Goal: Obtain resource: Download file/media

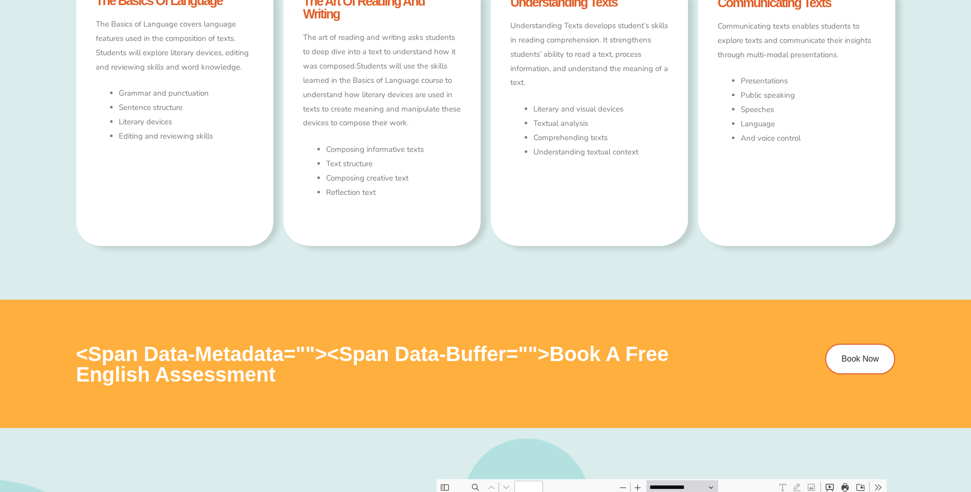
type input "*"
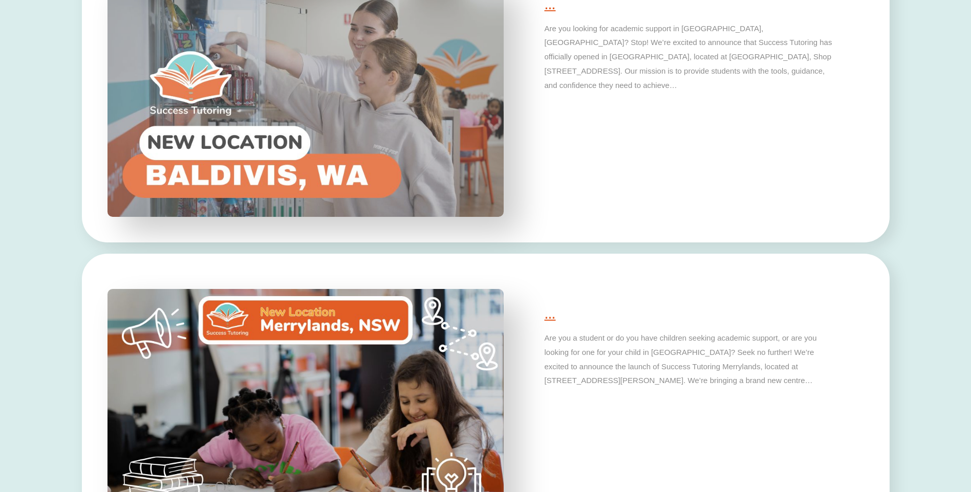
scroll to position [3275, 0]
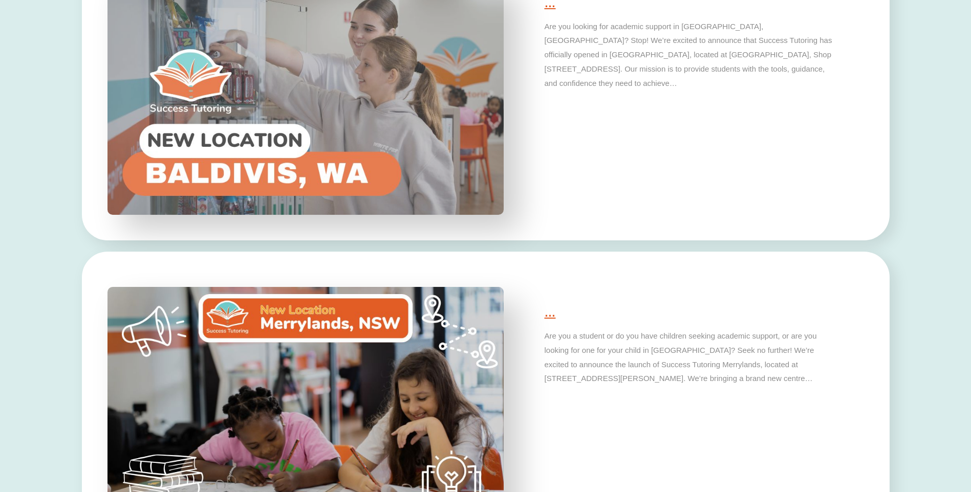
click at [211, 137] on img at bounding box center [305, 96] width 416 height 250
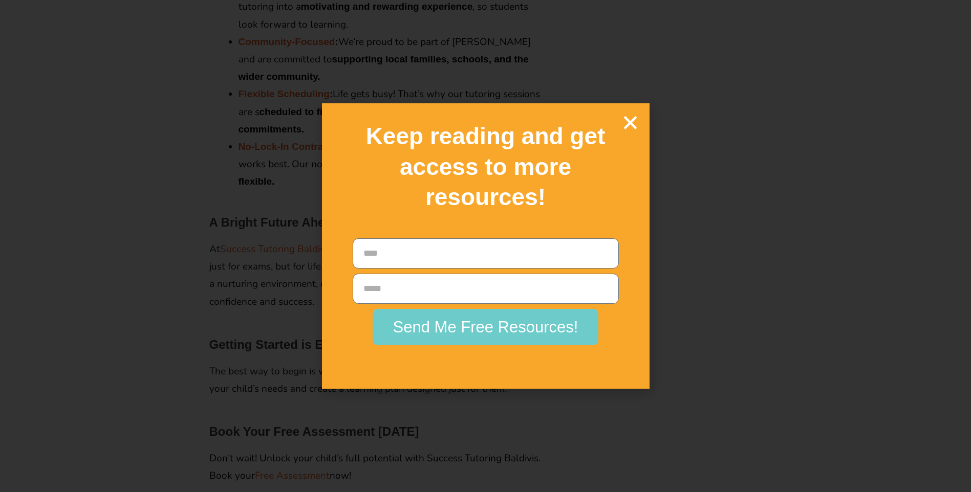
scroll to position [1484, 0]
click at [631, 122] on icon "Close" at bounding box center [630, 123] width 18 height 18
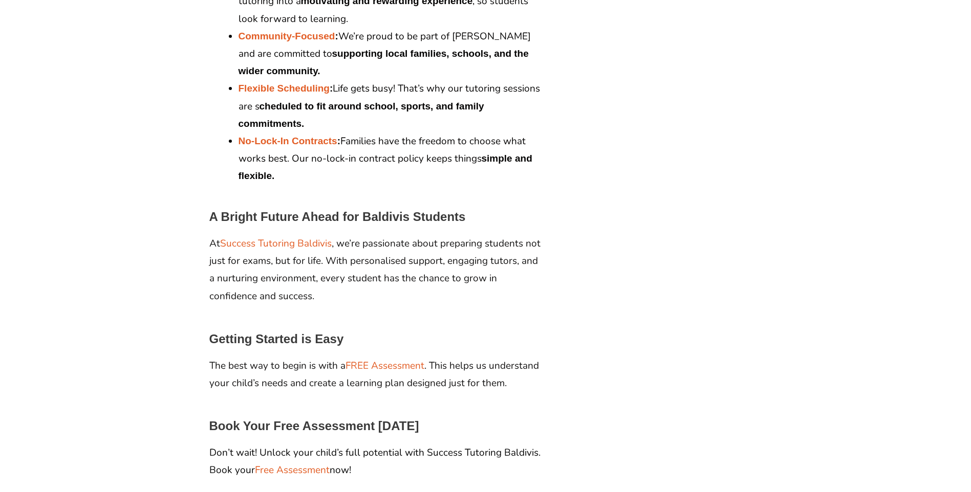
scroll to position [1610, 0]
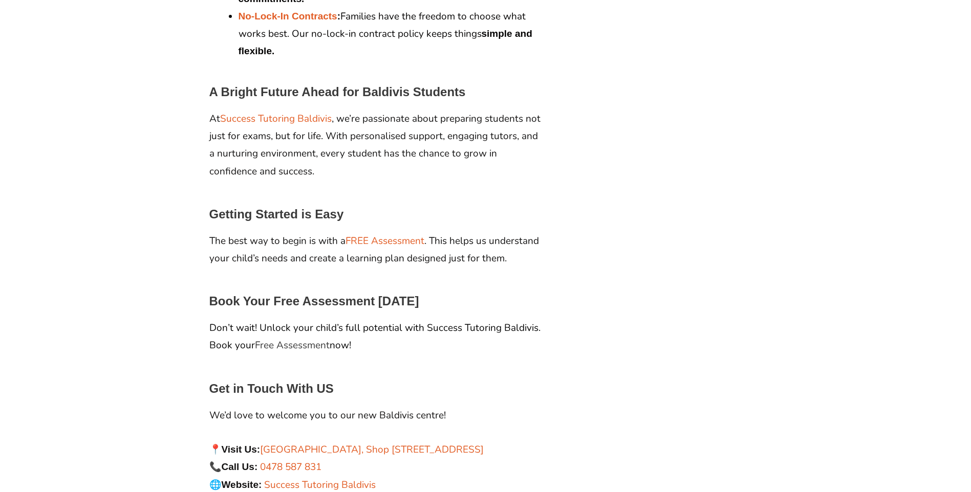
click at [290, 339] on link "Free Assessment" at bounding box center [292, 345] width 75 height 13
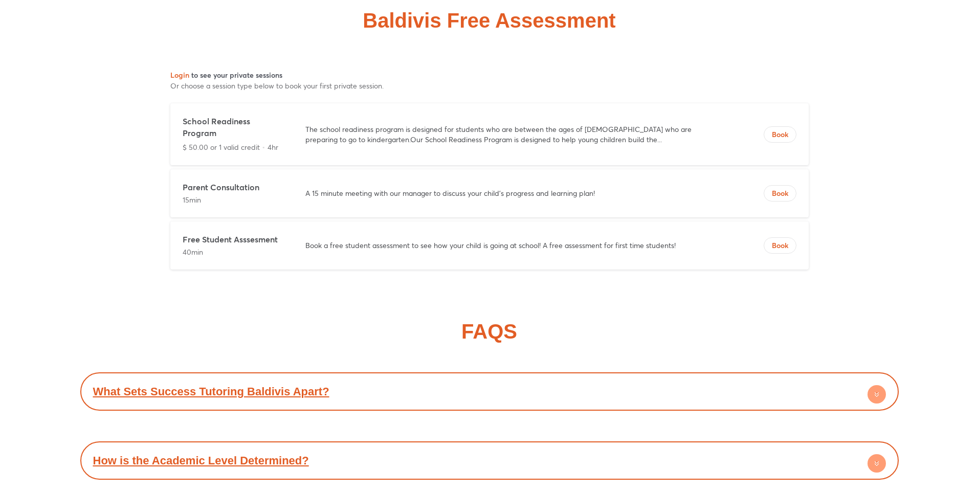
scroll to position [4029, 0]
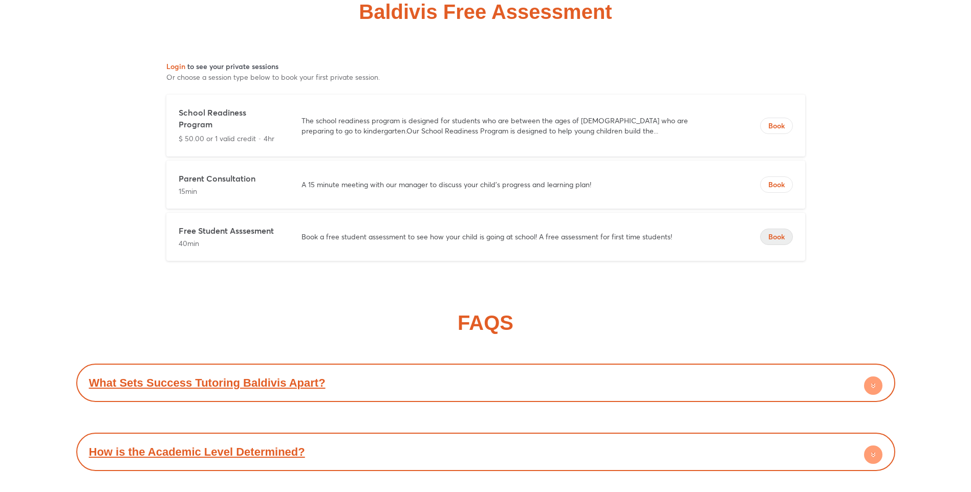
click at [775, 232] on span "Book" at bounding box center [776, 237] width 32 height 10
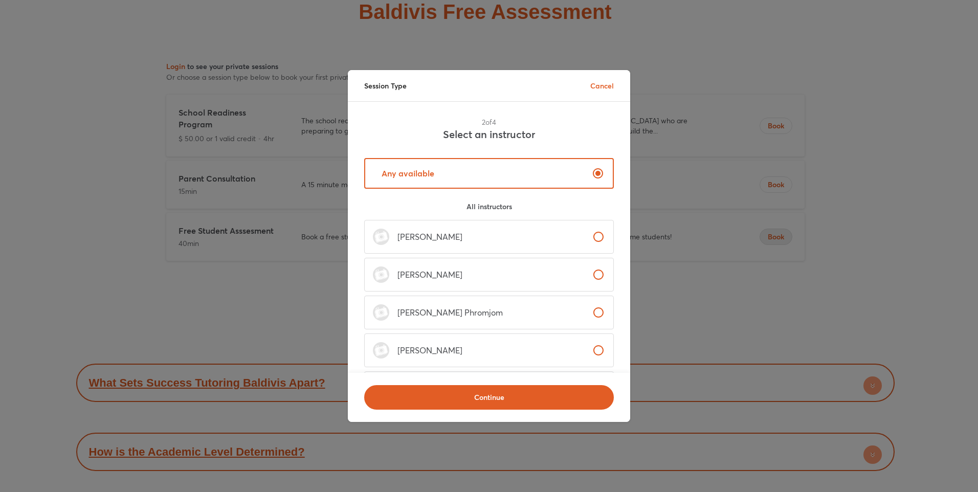
scroll to position [0, 0]
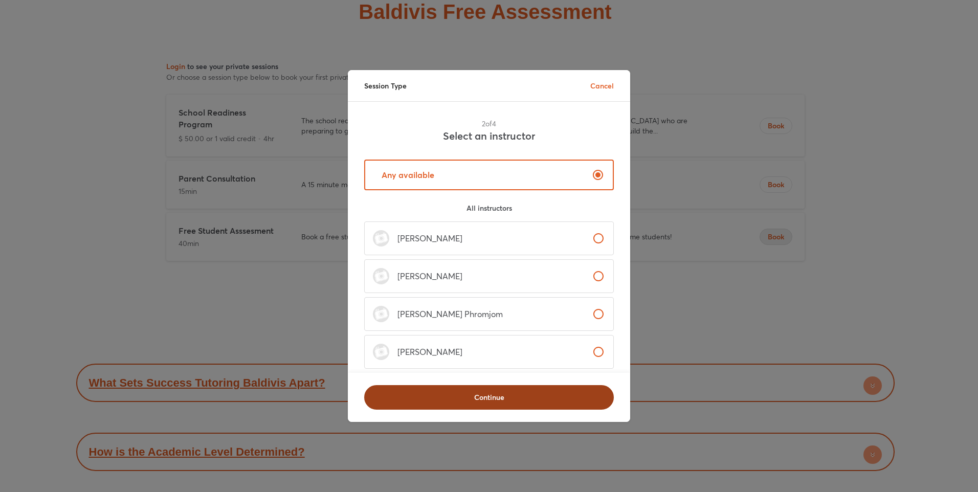
click at [488, 393] on span "Continue" at bounding box center [489, 398] width 223 height 10
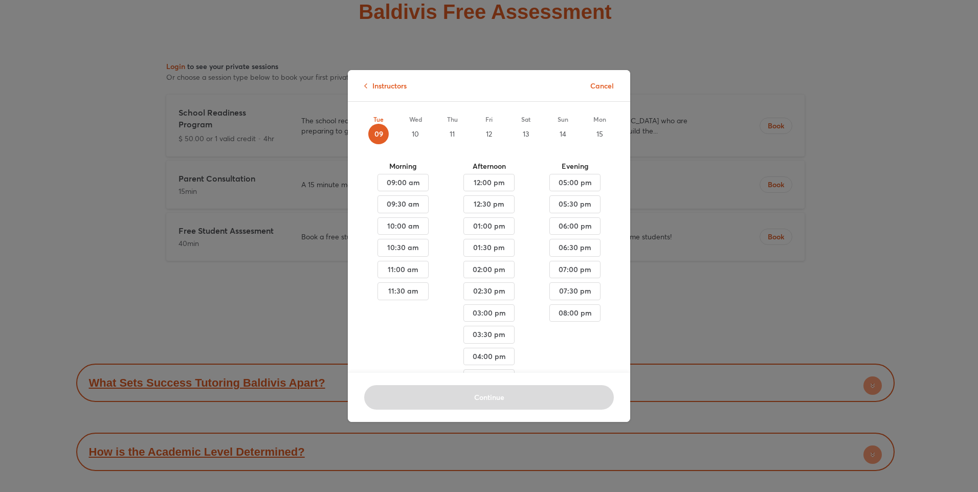
scroll to position [60, 0]
click at [416, 181] on span "09:00 am" at bounding box center [403, 181] width 34 height 13
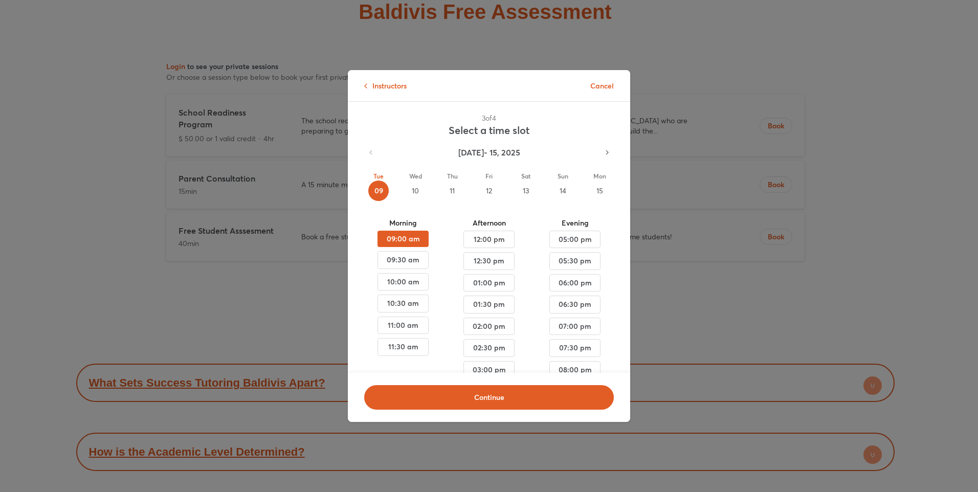
scroll to position [0, 0]
click at [519, 190] on div "13" at bounding box center [526, 192] width 20 height 20
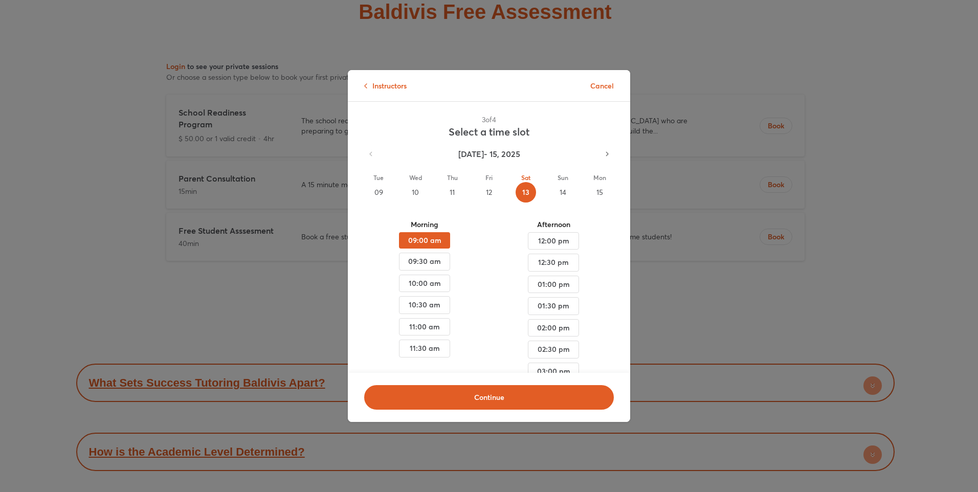
click at [554, 190] on div "14" at bounding box center [563, 192] width 20 height 20
click at [590, 193] on div "15" at bounding box center [600, 192] width 20 height 20
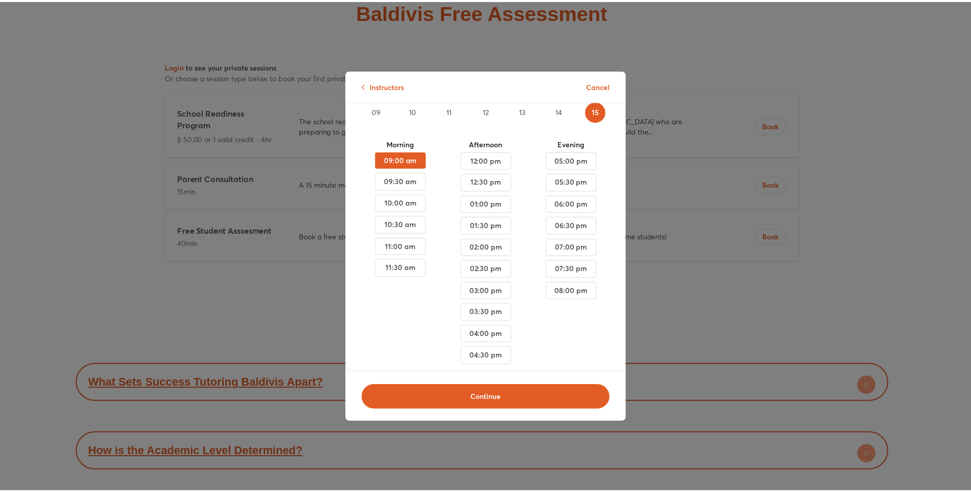
scroll to position [104, 0]
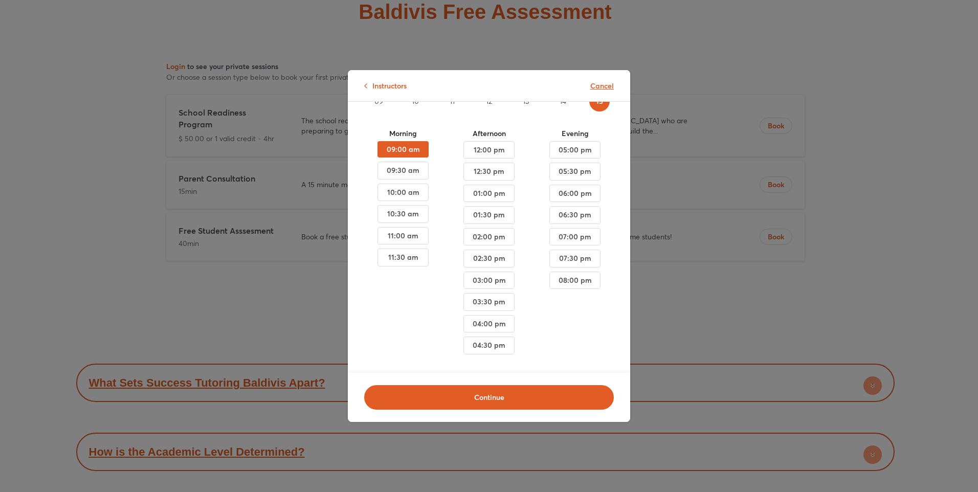
click at [600, 89] on p "Cancel" at bounding box center [603, 85] width 24 height 11
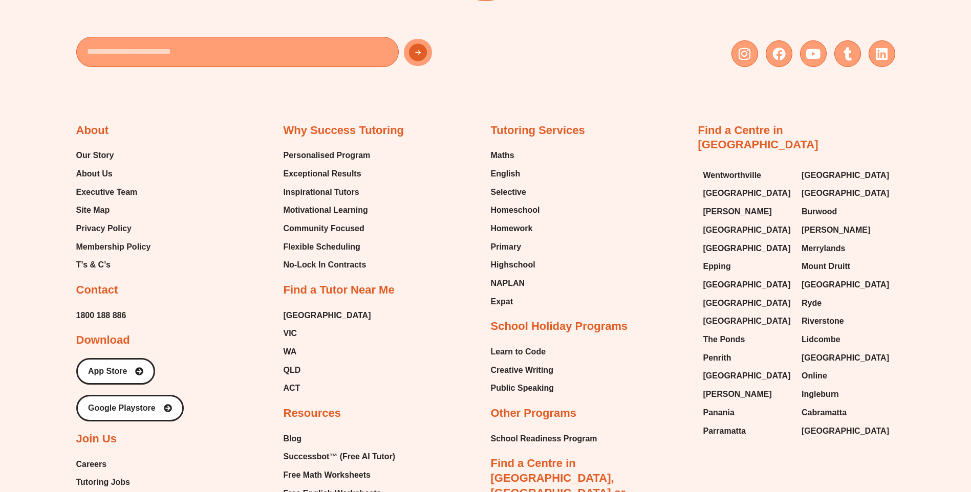
scroll to position [4922, 0]
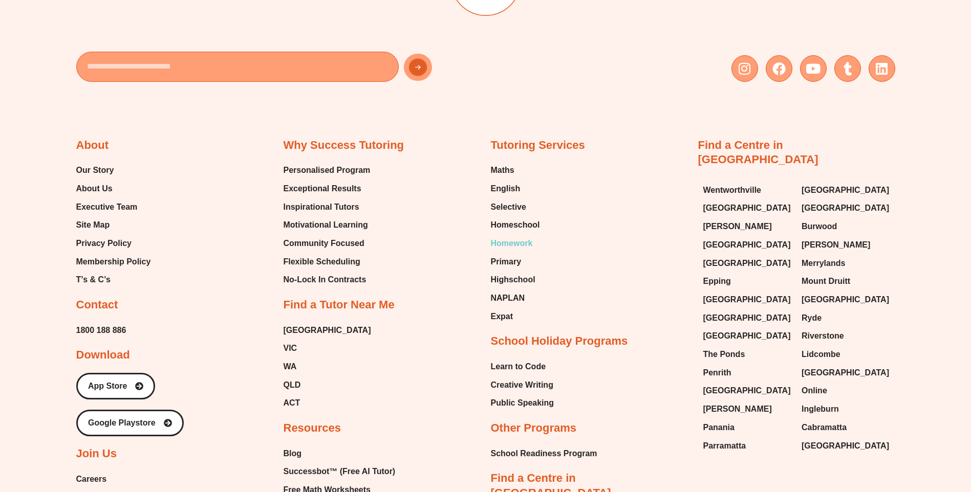
click at [512, 236] on span "Homework" at bounding box center [512, 243] width 42 height 15
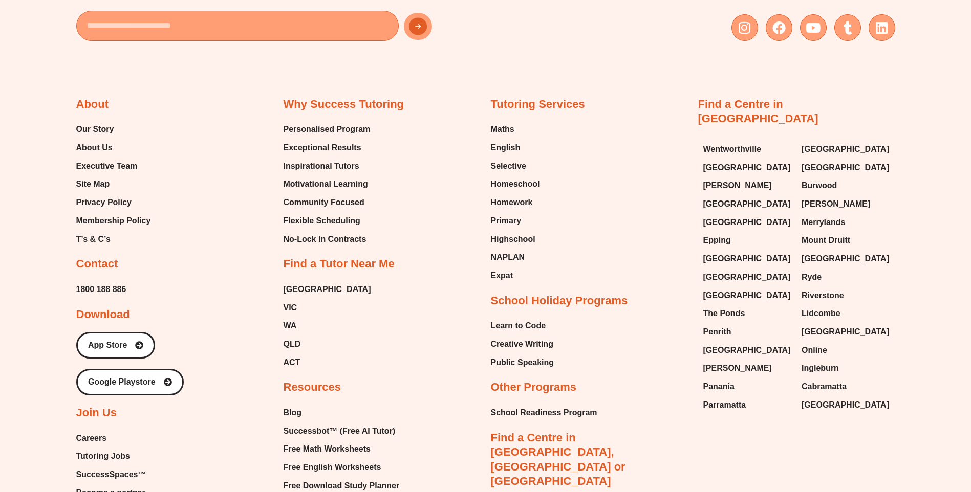
scroll to position [4552, 0]
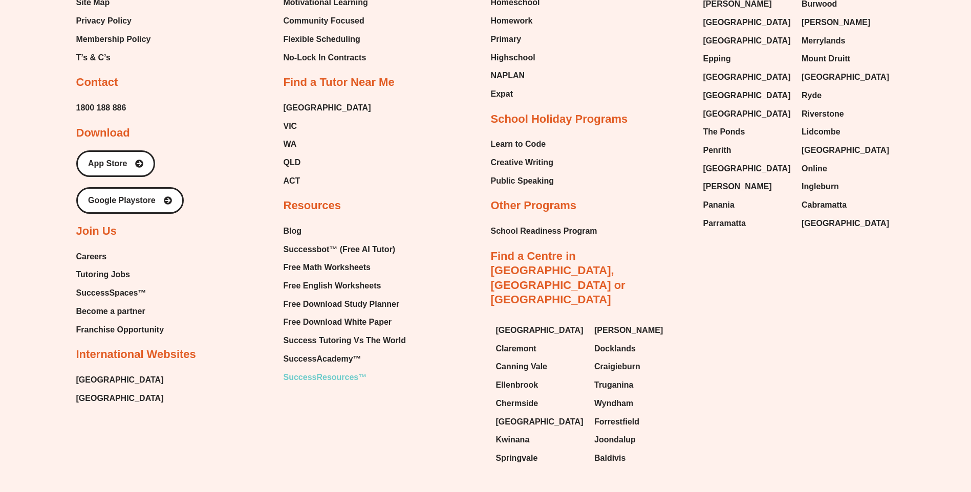
click at [320, 370] on span "SuccessResources™" at bounding box center [325, 377] width 83 height 15
click at [315, 370] on span "SuccessResources™" at bounding box center [325, 377] width 83 height 15
click at [342, 260] on span "Free Math Worksheets" at bounding box center [327, 267] width 87 height 15
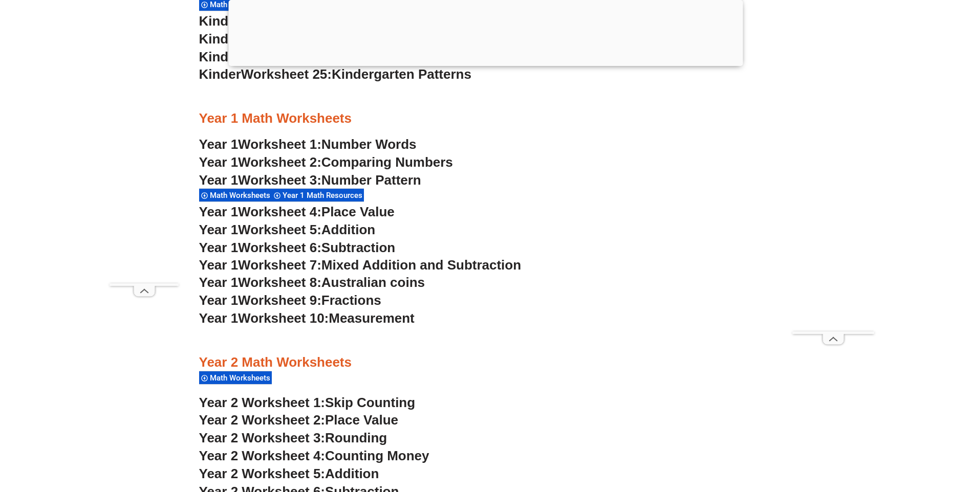
scroll to position [1023, 0]
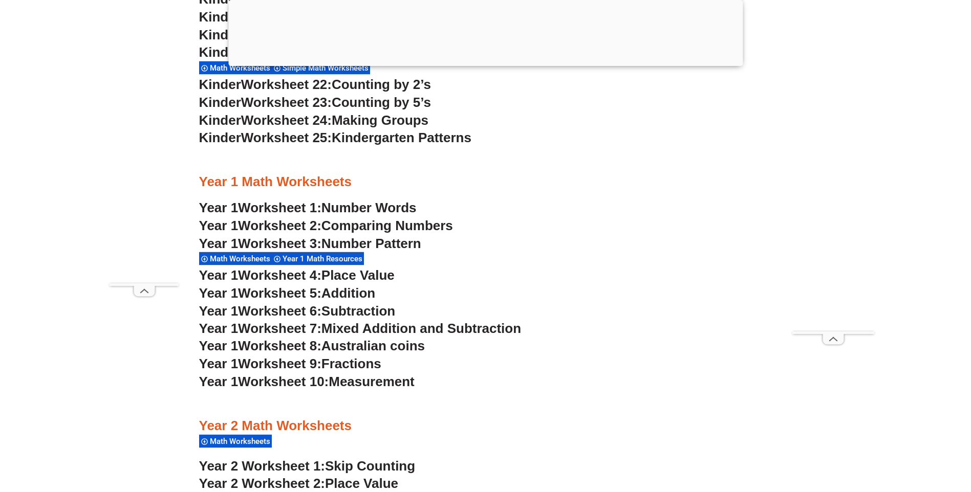
click at [391, 330] on span "Mixed Addition and Subtraction" at bounding box center [421, 328] width 200 height 15
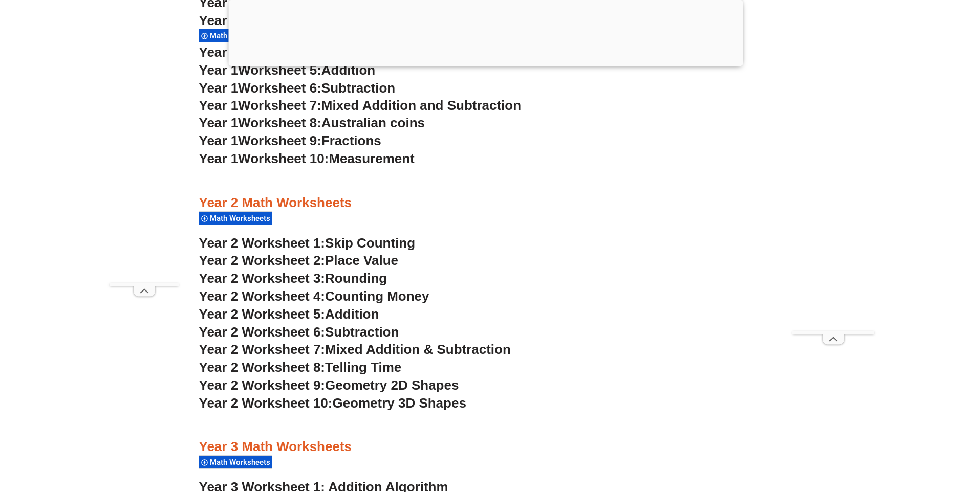
scroll to position [1228, 0]
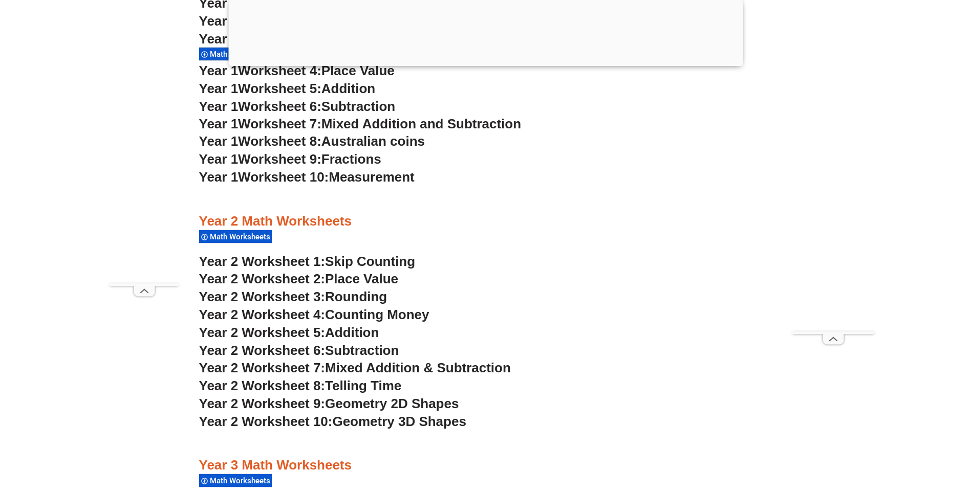
click at [386, 178] on span "Measurement" at bounding box center [372, 176] width 86 height 15
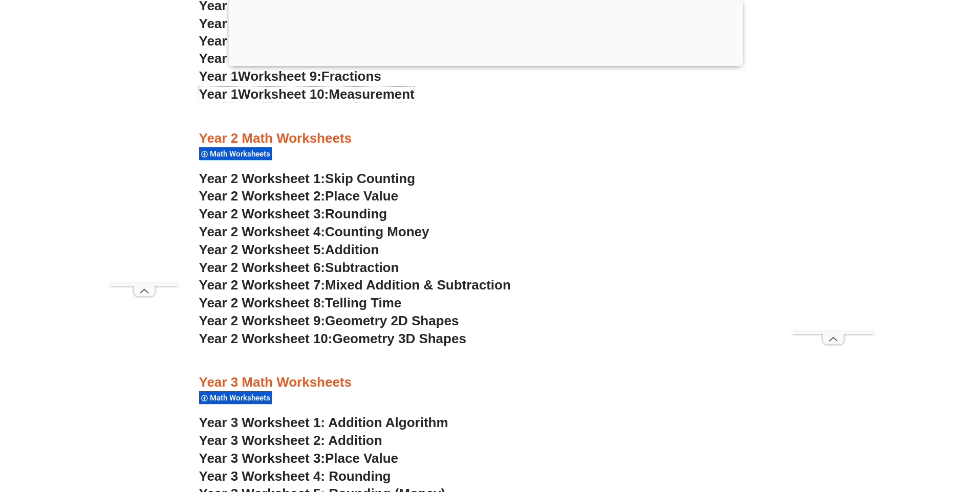
scroll to position [1279, 0]
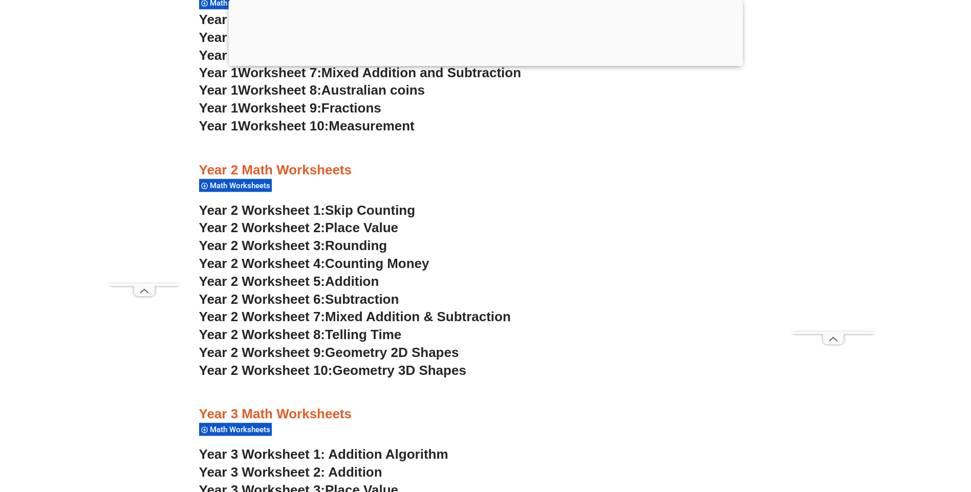
click at [361, 211] on span "Skip Counting" at bounding box center [370, 210] width 90 height 15
click at [378, 227] on span "Place Value" at bounding box center [361, 227] width 73 height 15
click at [357, 245] on span "Rounding" at bounding box center [356, 245] width 62 height 15
click at [389, 260] on span "Counting Money" at bounding box center [377, 263] width 104 height 15
